Goal: Transaction & Acquisition: Purchase product/service

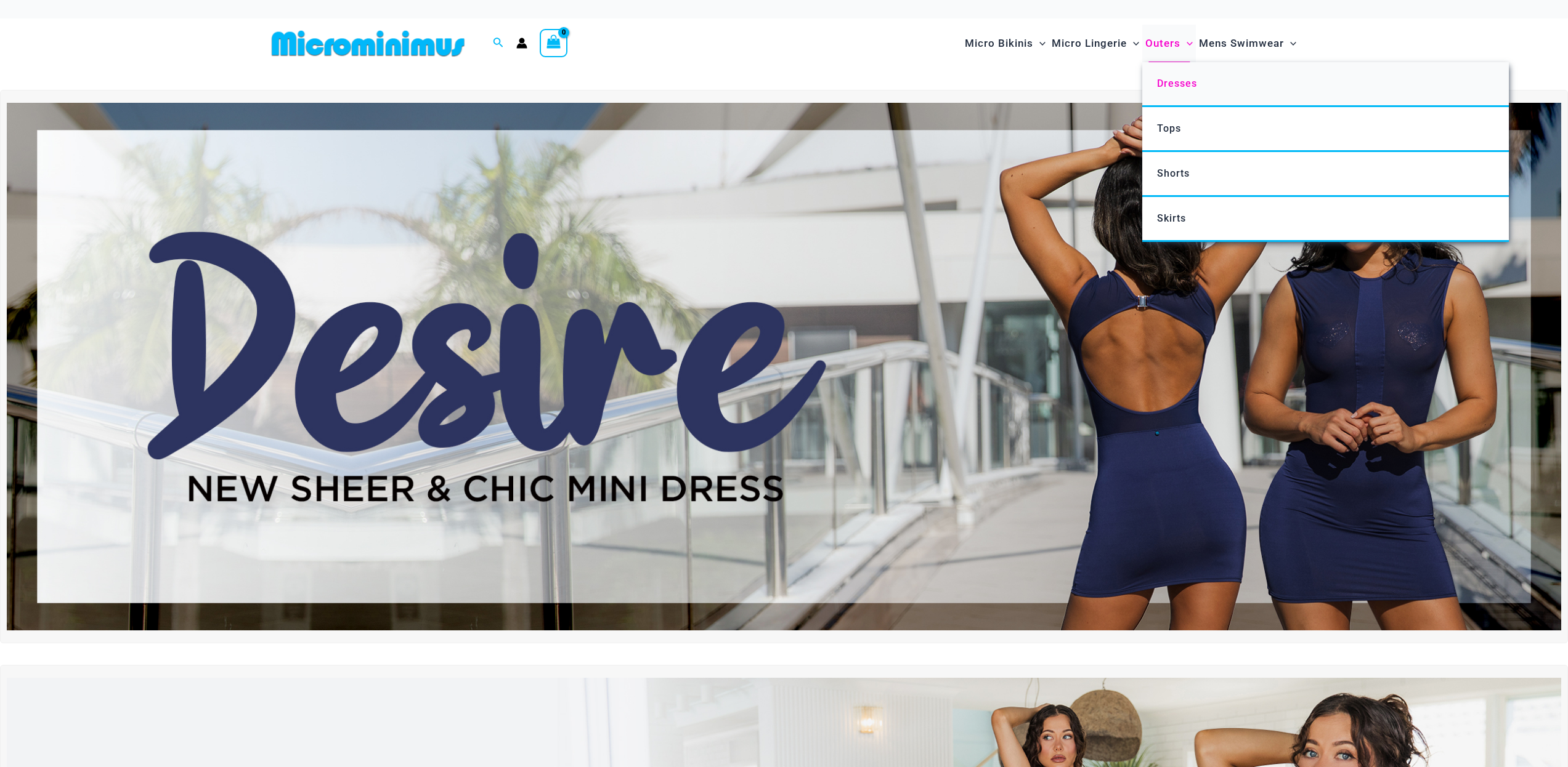
click at [1164, 82] on span "Dresses" at bounding box center [1177, 83] width 40 height 12
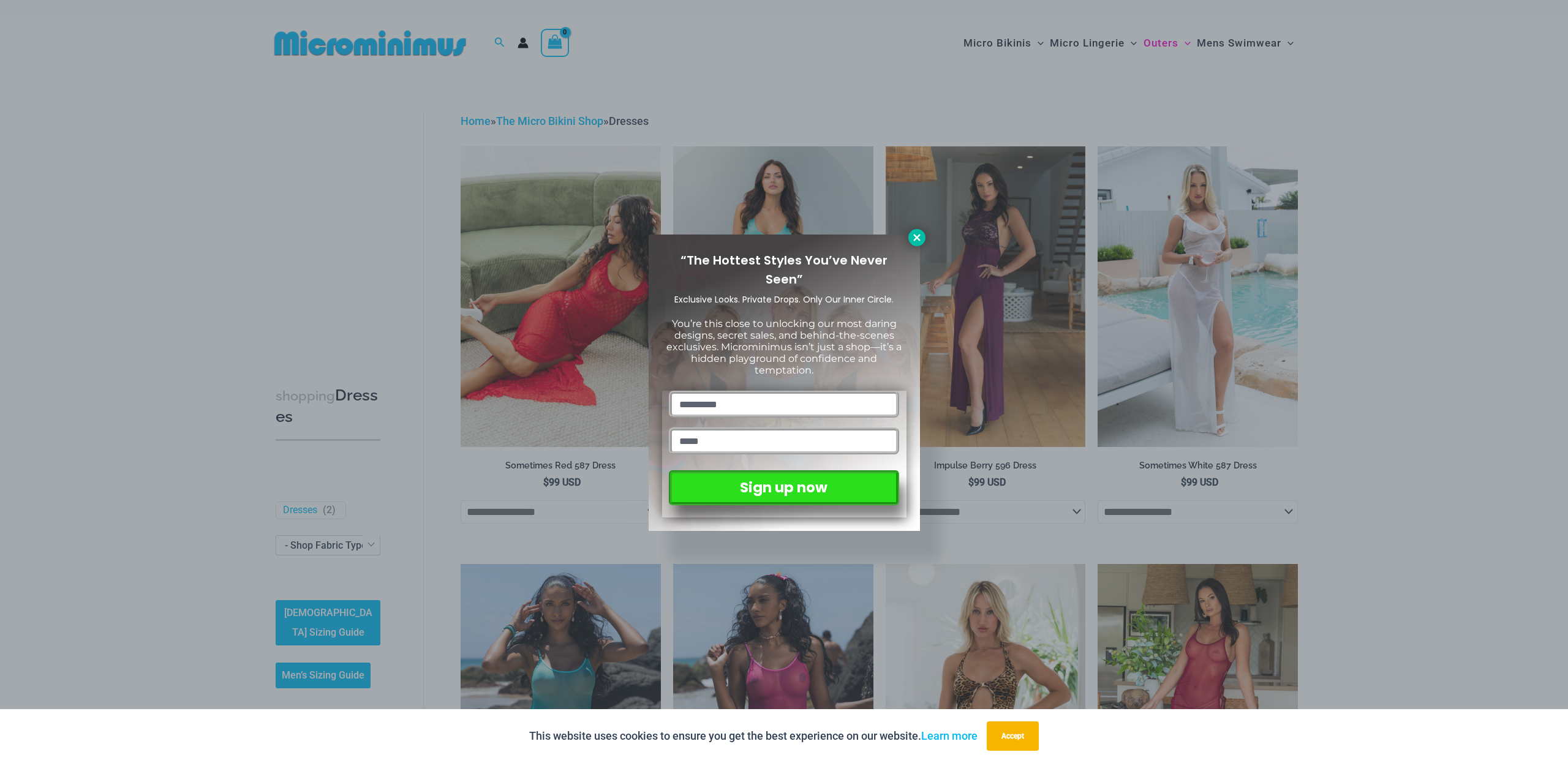
click at [913, 238] on icon at bounding box center [917, 238] width 11 height 11
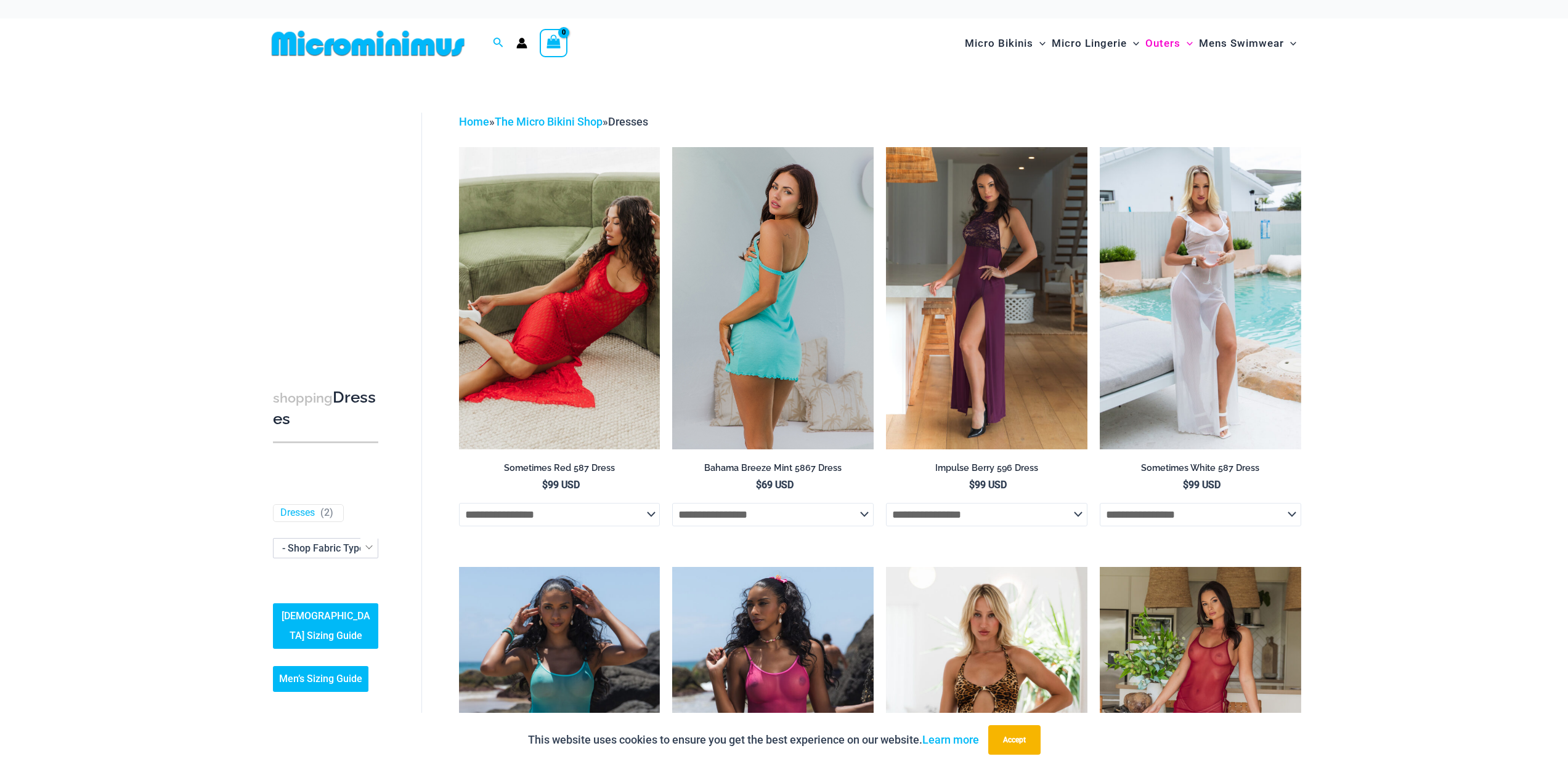
click at [797, 341] on img at bounding box center [773, 298] width 201 height 302
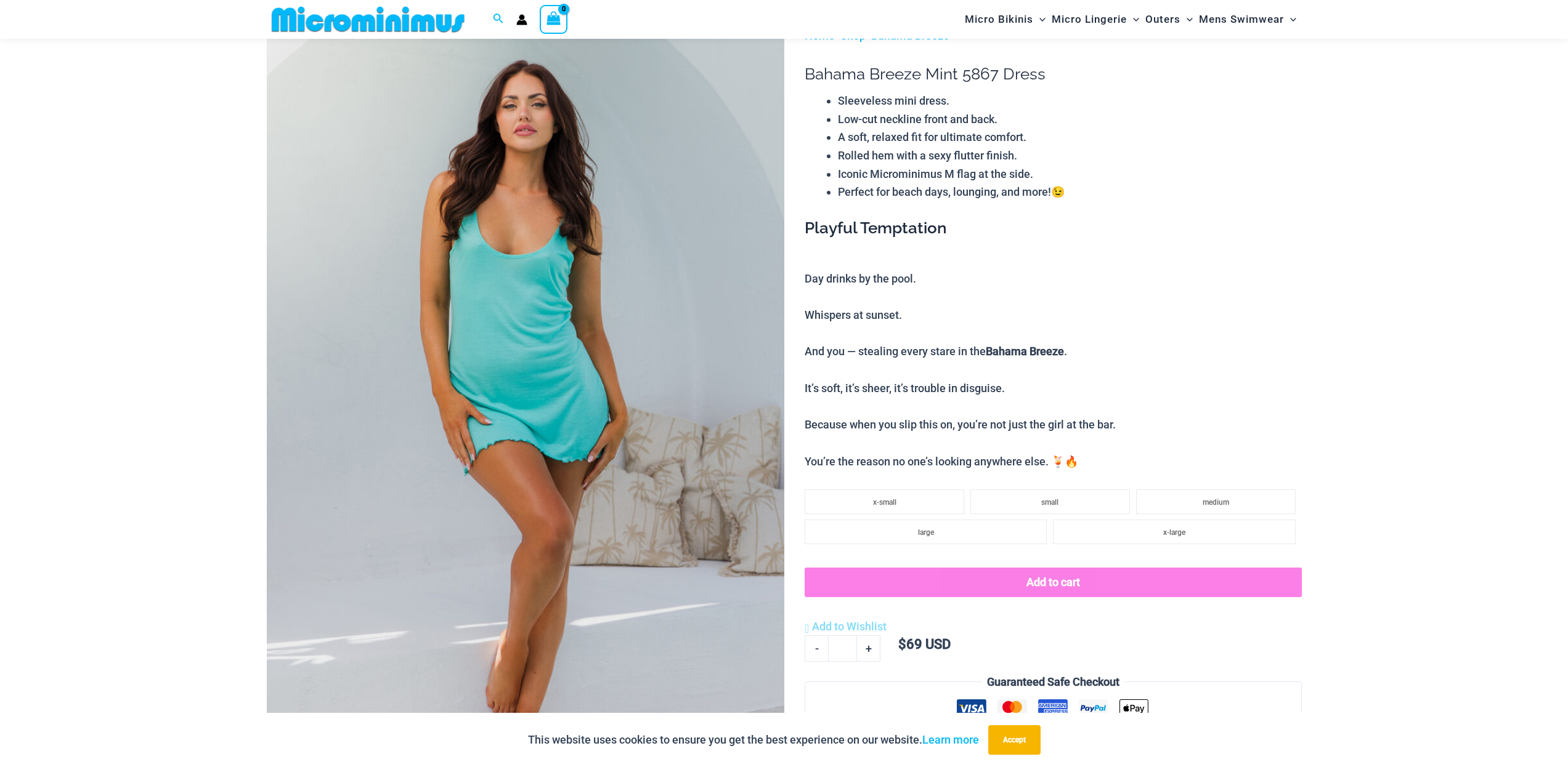
scroll to position [21, 0]
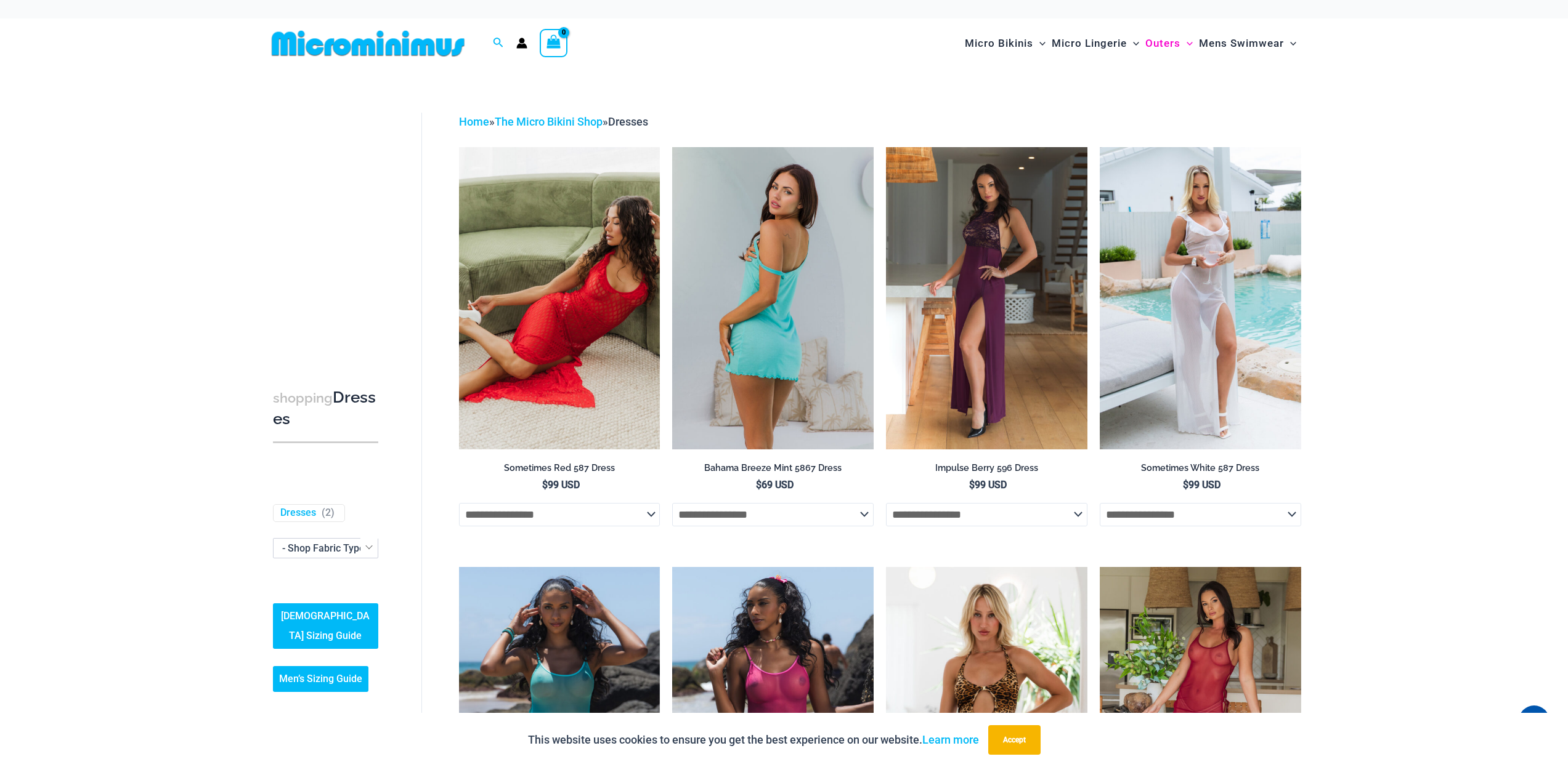
click at [861, 513] on select "**********" at bounding box center [773, 515] width 201 height 23
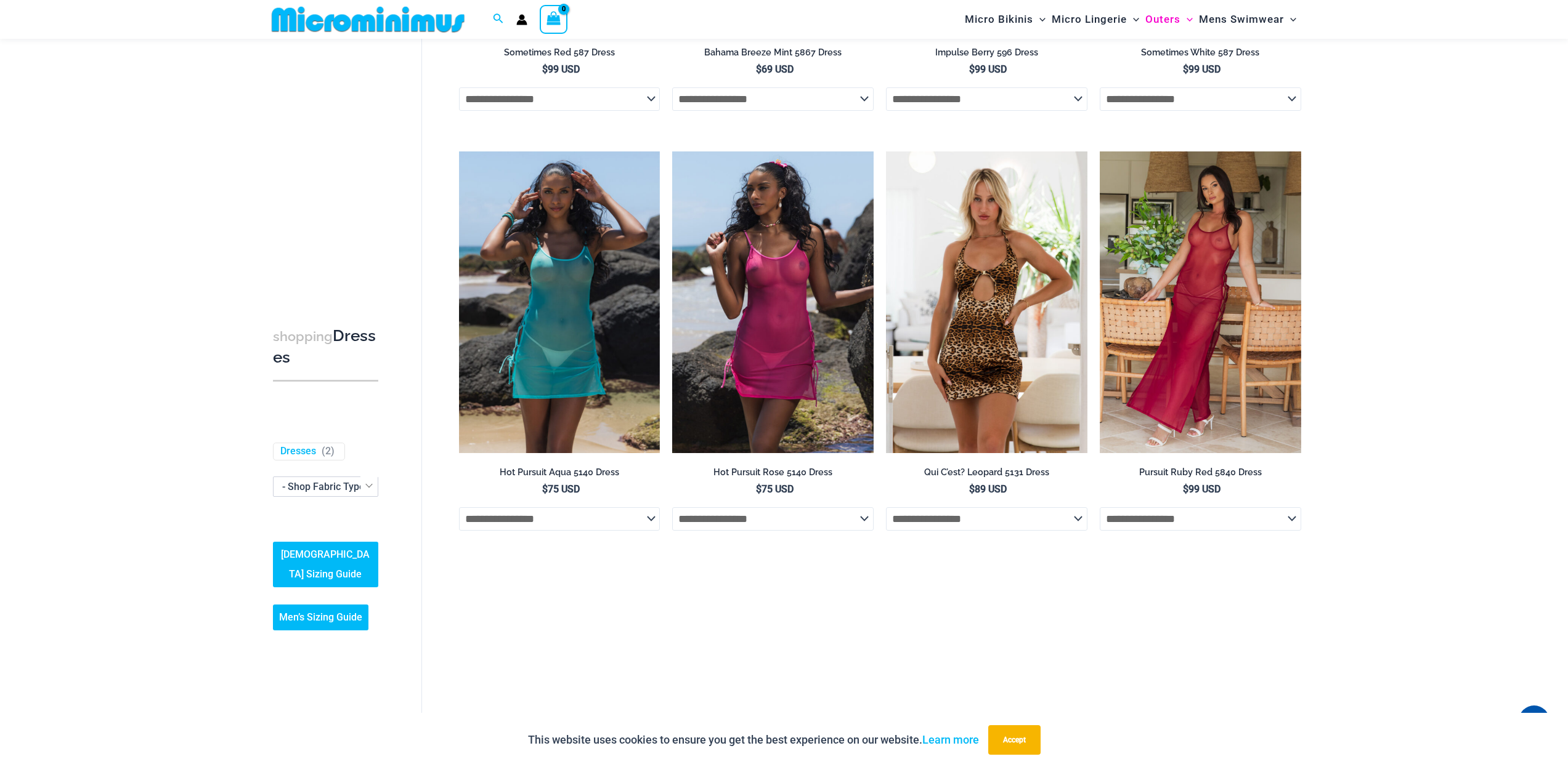
scroll to position [600, 0]
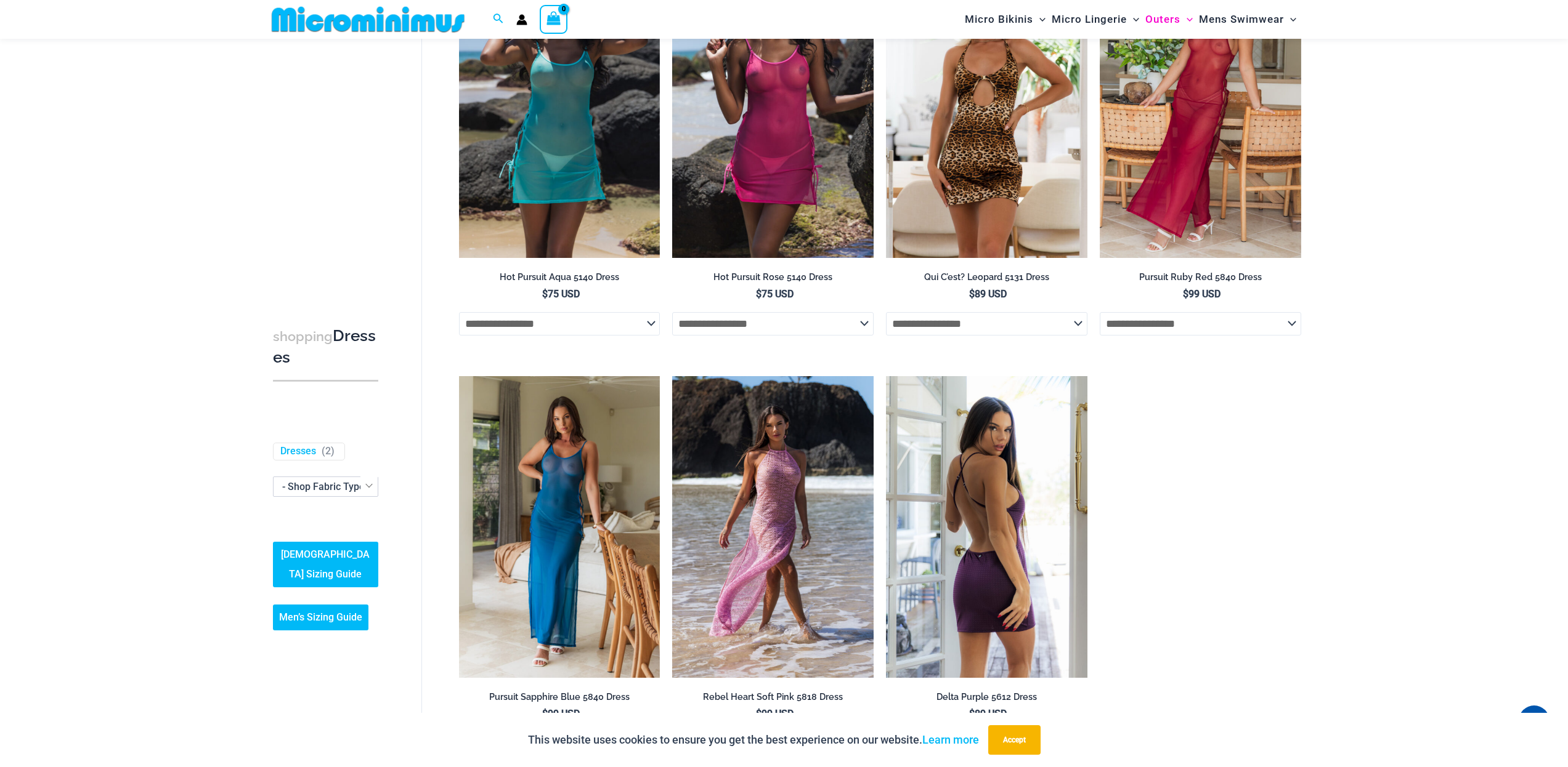
click at [1066, 576] on img at bounding box center [987, 527] width 201 height 302
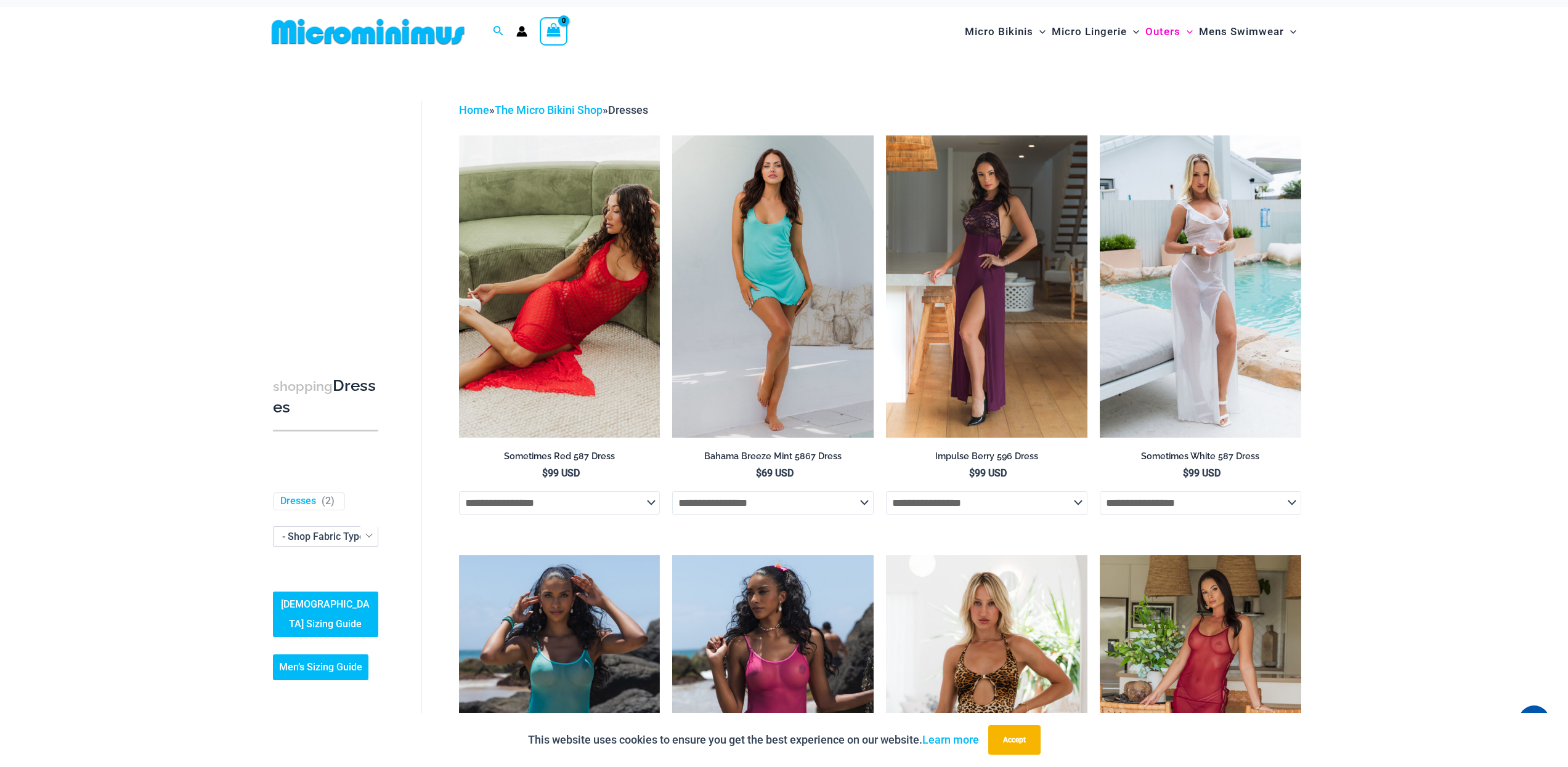
scroll to position [0, 0]
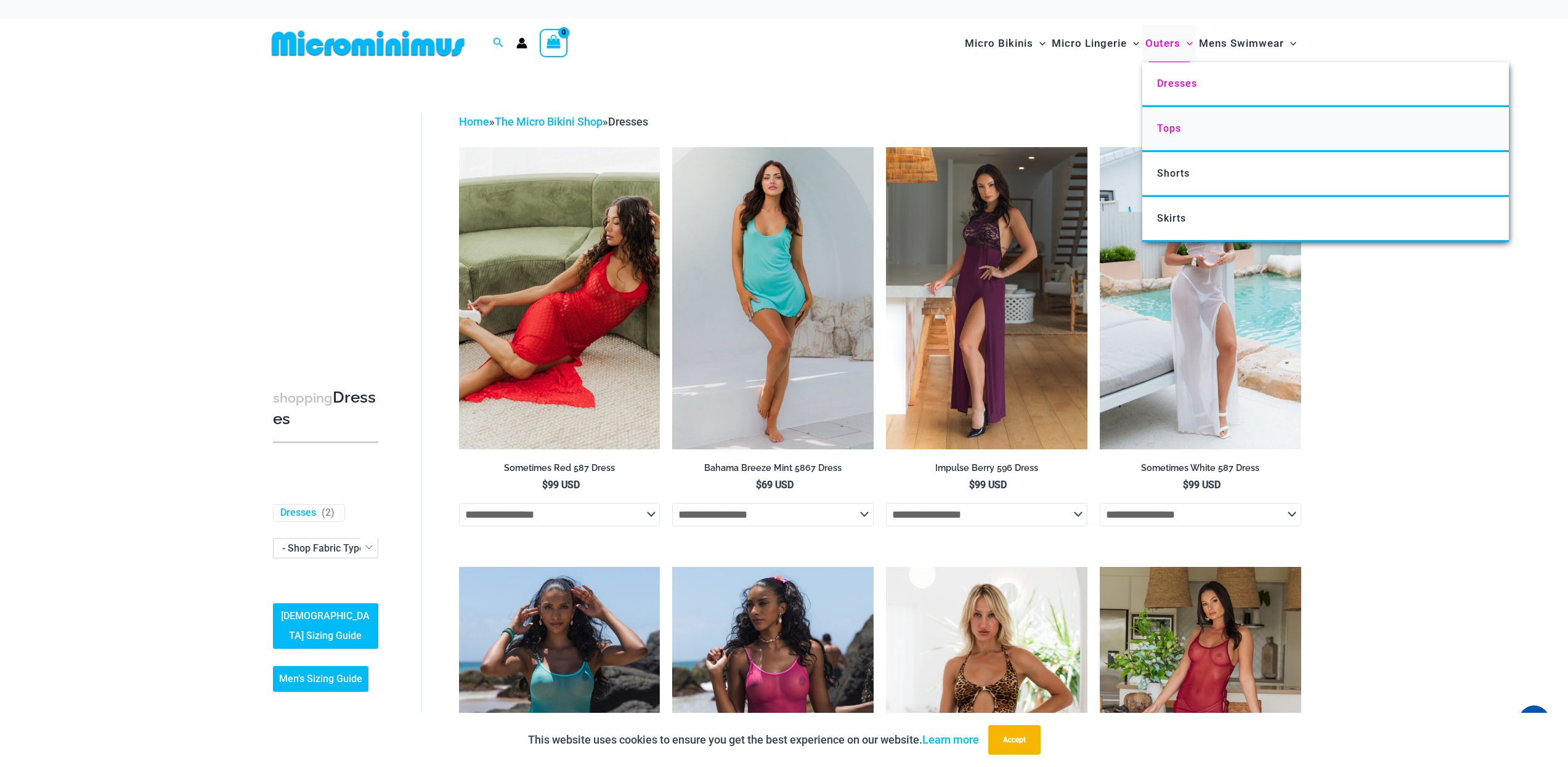
click at [1162, 127] on span "Tops" at bounding box center [1169, 128] width 24 height 12
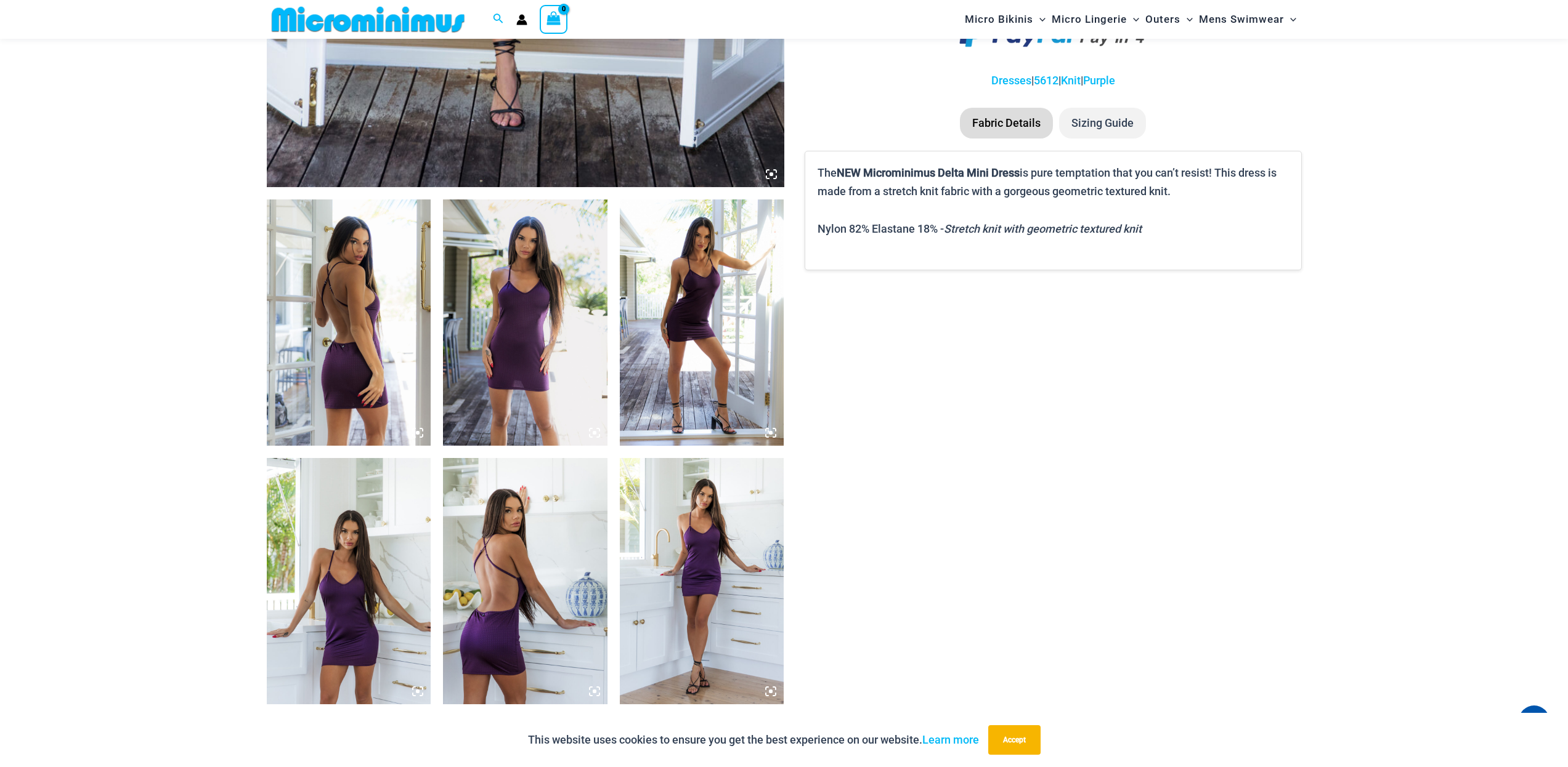
scroll to position [439, 0]
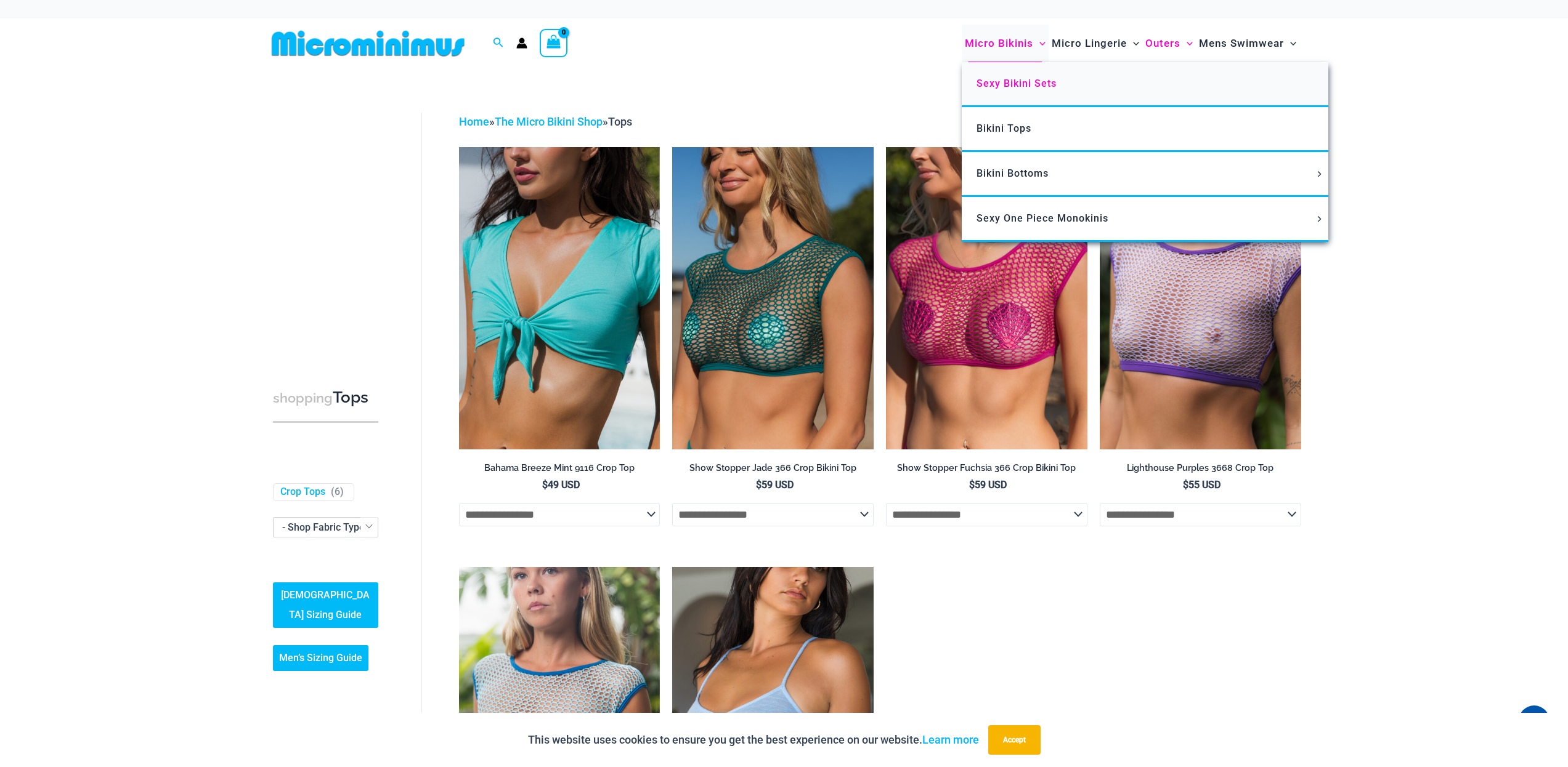
click at [1012, 83] on span "Sexy Bikini Sets" at bounding box center [1017, 83] width 80 height 12
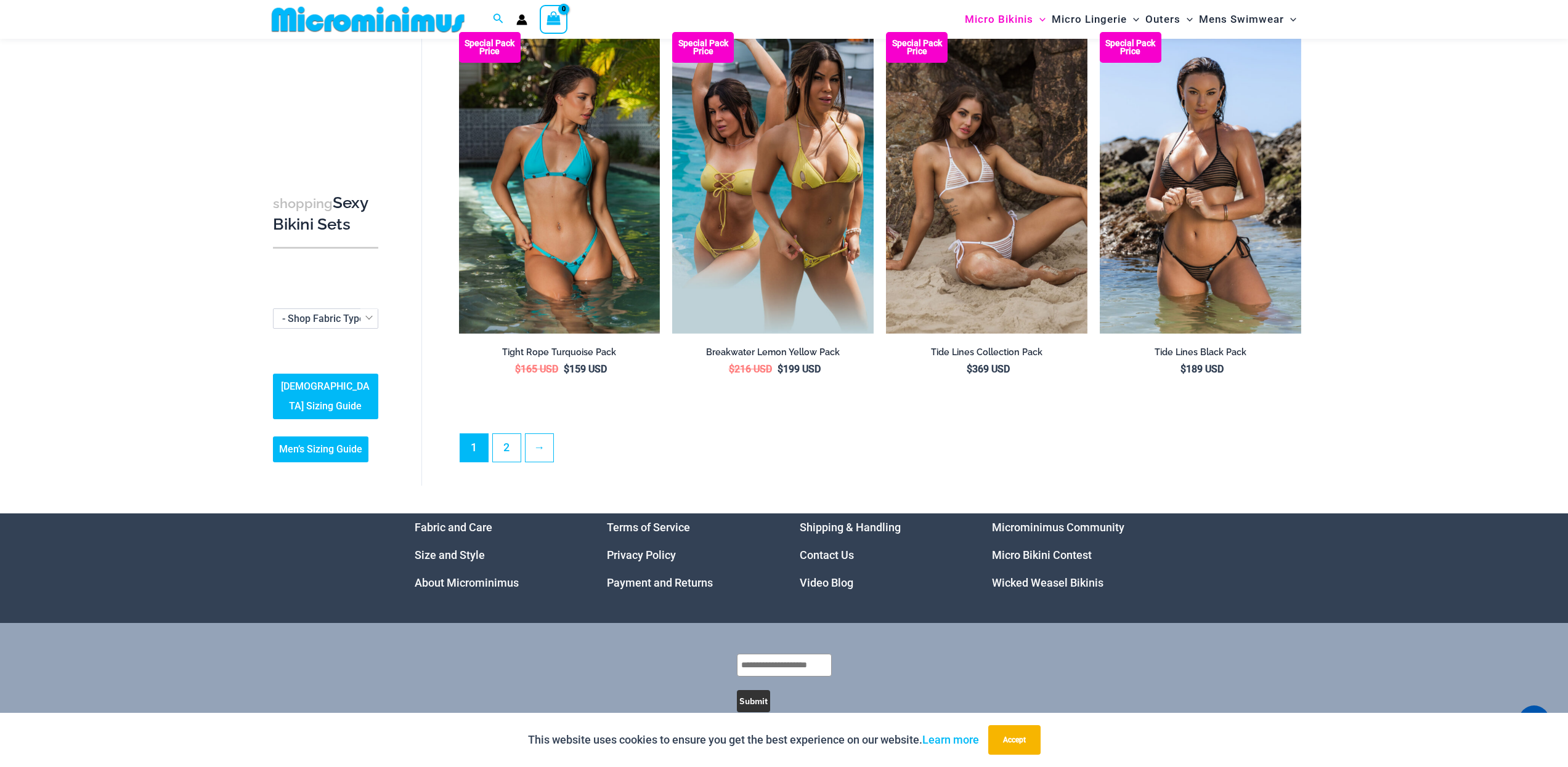
scroll to position [2864, 0]
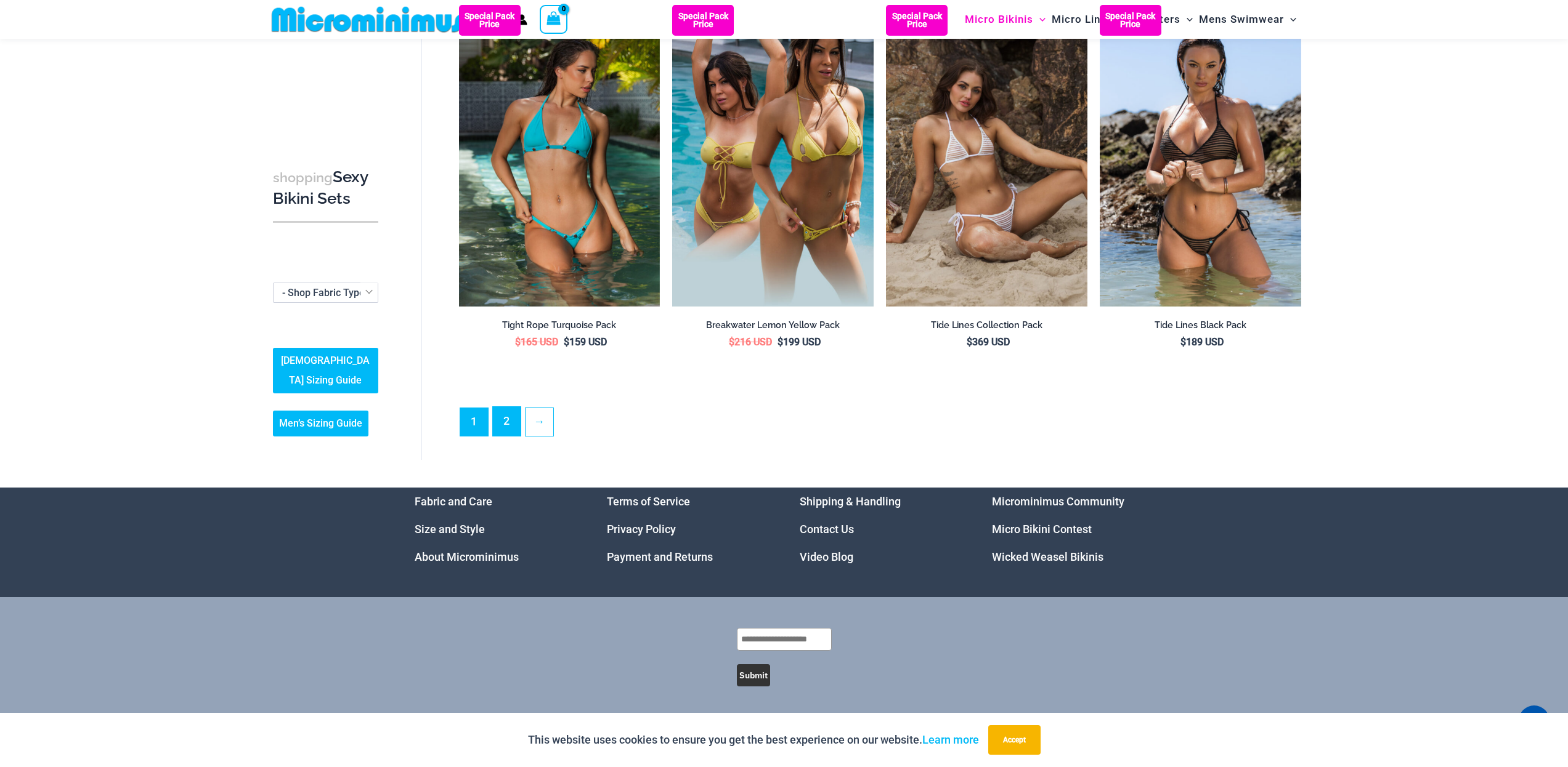
click at [507, 417] on link "2" at bounding box center [507, 421] width 28 height 29
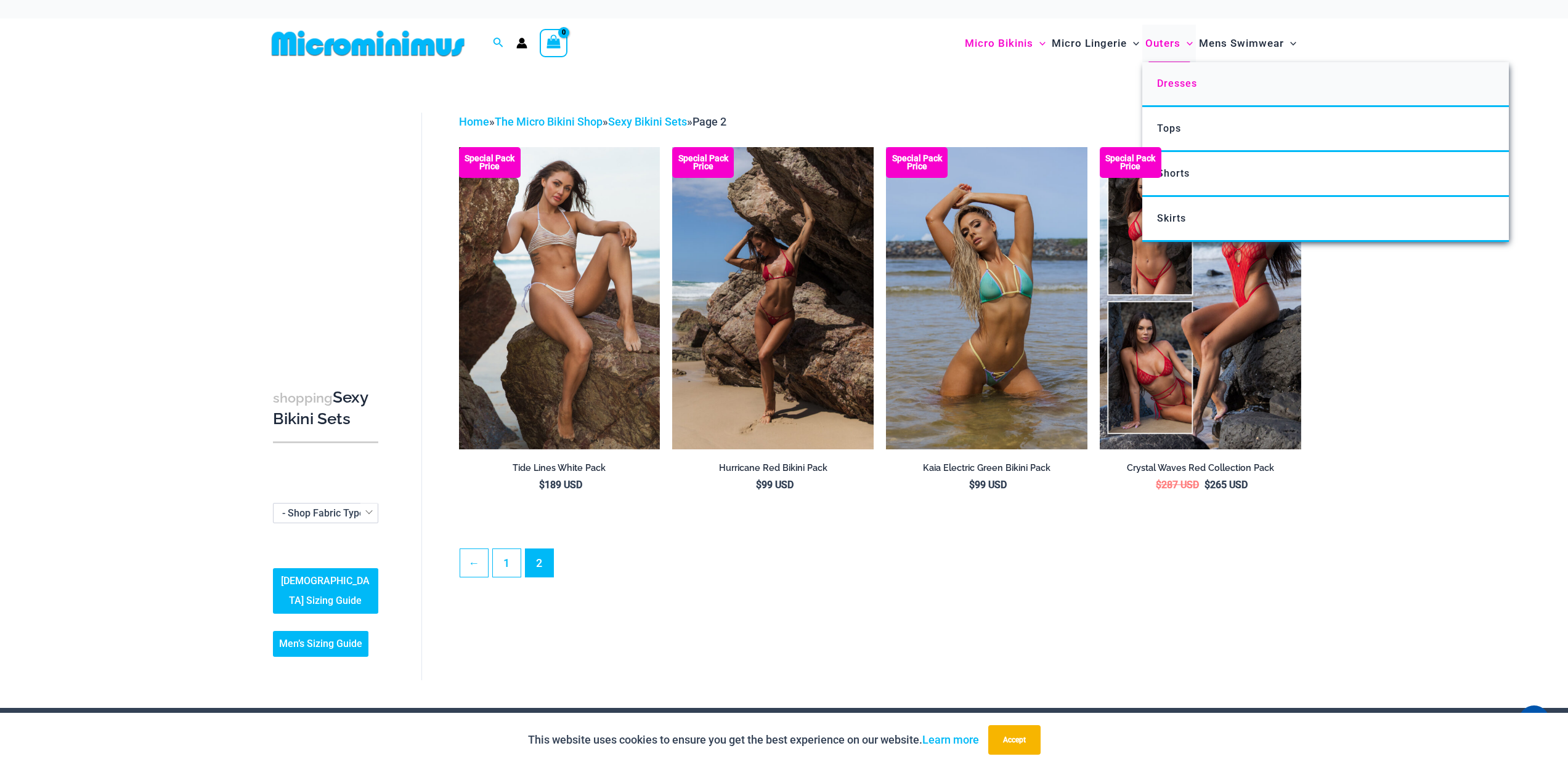
click at [1171, 86] on span "Dresses" at bounding box center [1177, 83] width 40 height 12
